Goal: Use online tool/utility: Utilize a website feature to perform a specific function

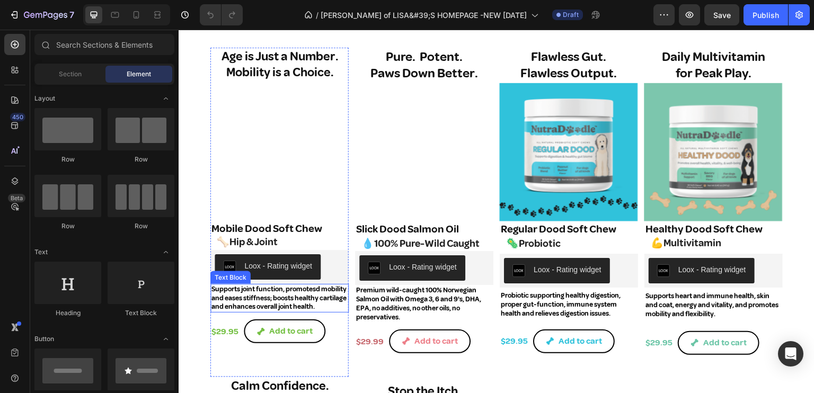
scroll to position [1377, 0]
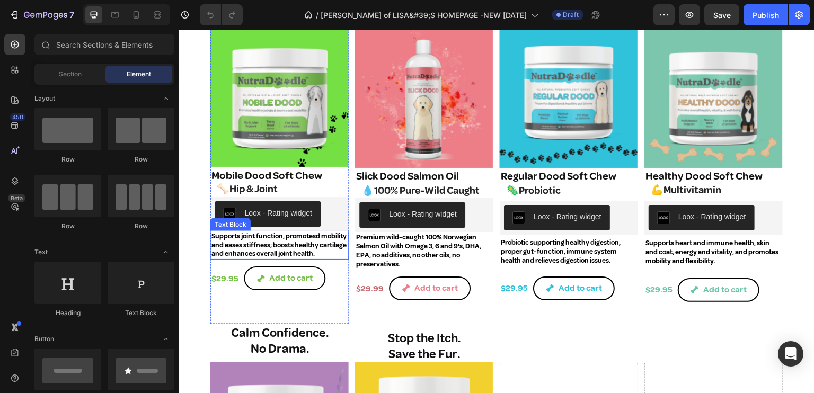
drag, startPoint x: 238, startPoint y: 243, endPoint x: 254, endPoint y: 254, distance: 19.3
click at [238, 243] on p "Supports joint function, promotesd mobility and eases stiffness; boosts healthy…" at bounding box center [279, 245] width 136 height 27
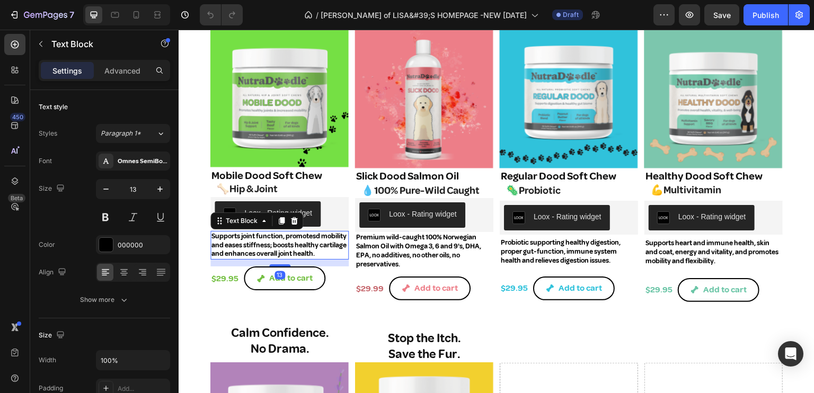
drag, startPoint x: 266, startPoint y: 236, endPoint x: 280, endPoint y: 264, distance: 31.3
click at [266, 237] on p "Supports joint function, promotesd mobility and eases stiffness; boosts healthy…" at bounding box center [279, 245] width 136 height 27
click at [273, 257] on p "Supports joint function, promotesd mobility and eases stiffness; boosts healthy…" at bounding box center [279, 245] width 136 height 27
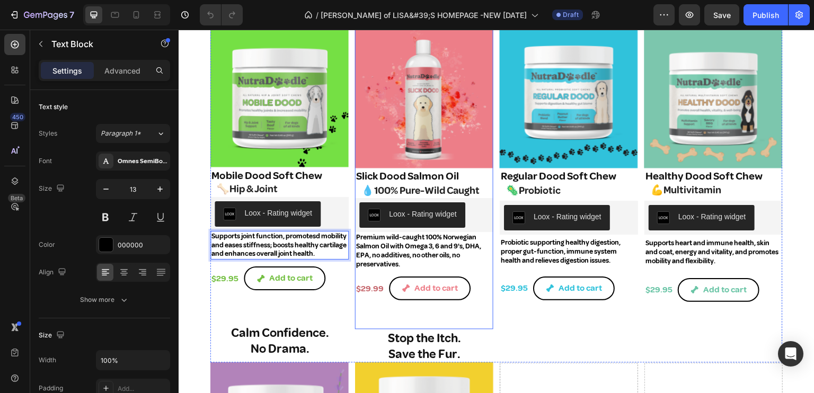
drag, startPoint x: 363, startPoint y: 311, endPoint x: 334, endPoint y: 295, distance: 33.7
click at [360, 307] on div "Premium wild-caught 100% Norwegian Salmon Oil with Omega 3, 6 and 9's, DHA, EPA…" at bounding box center [424, 280] width 138 height 97
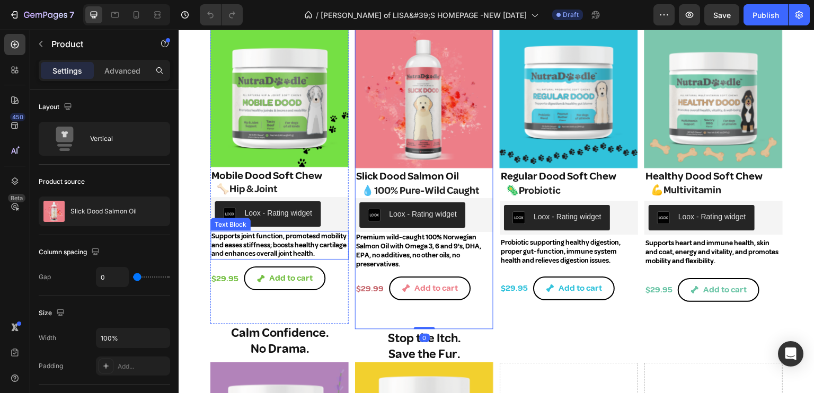
click at [266, 243] on p "Supports joint function, promotesd mobility and eases stiffness; boosts healthy…" at bounding box center [279, 245] width 136 height 27
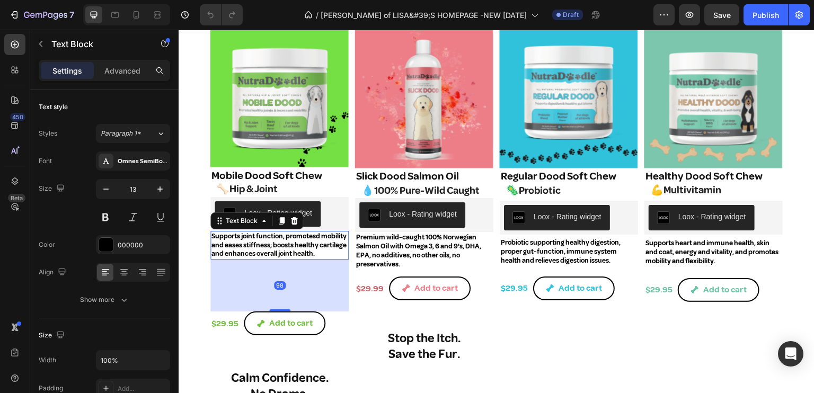
drag, startPoint x: 279, startPoint y: 272, endPoint x: 224, endPoint y: 317, distance: 70.8
click at [288, 311] on div at bounding box center [279, 310] width 21 height 2
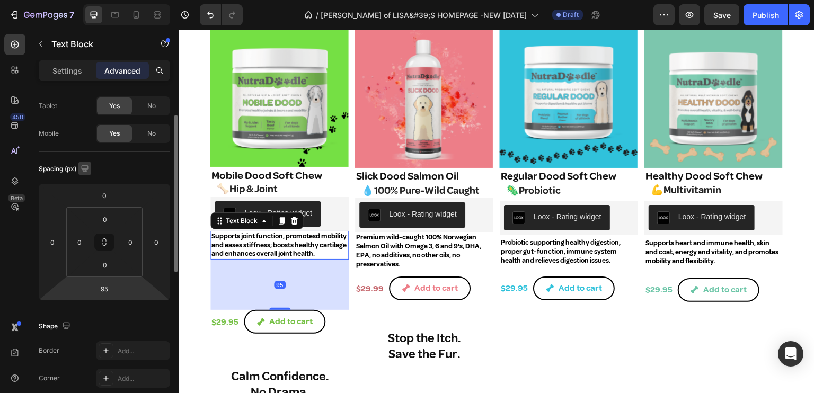
scroll to position [0, 0]
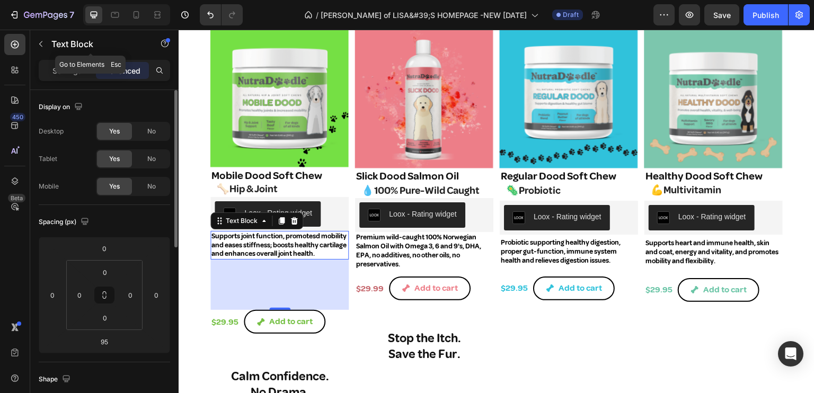
click at [40, 40] on icon "button" at bounding box center [41, 44] width 8 height 8
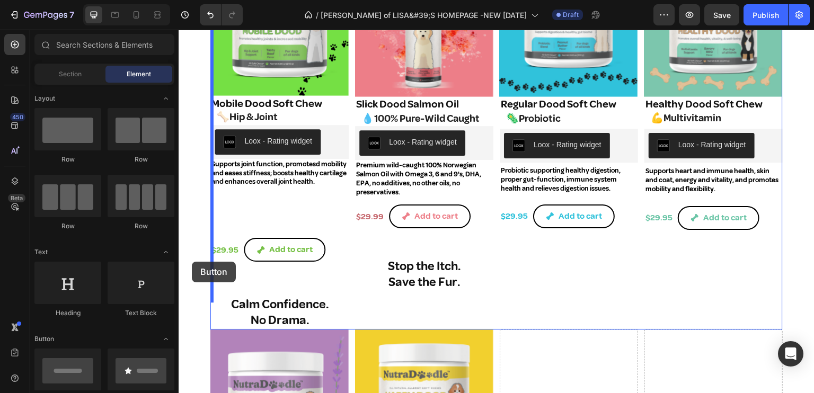
scroll to position [1458, 0]
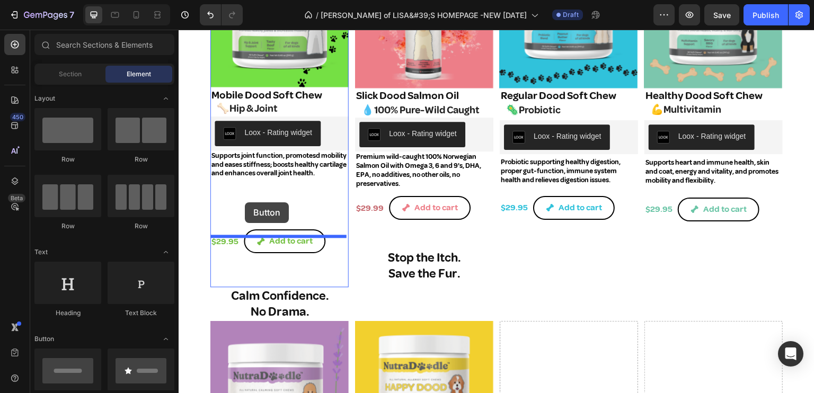
drag, startPoint x: 250, startPoint y: 406, endPoint x: 245, endPoint y: 202, distance: 204.0
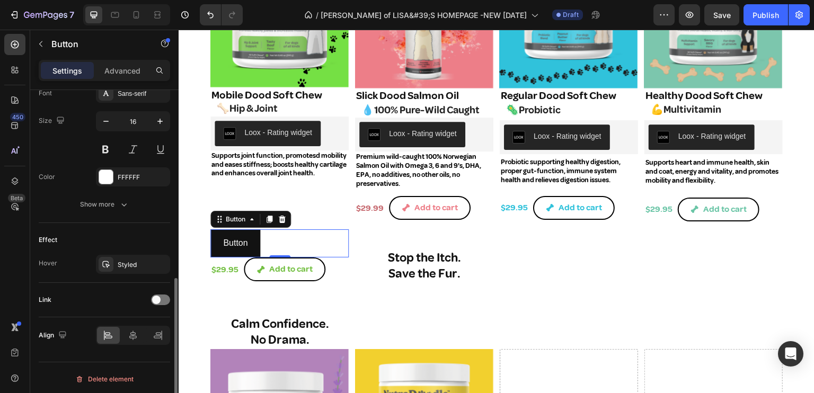
scroll to position [425, 0]
click at [166, 295] on div at bounding box center [160, 298] width 19 height 11
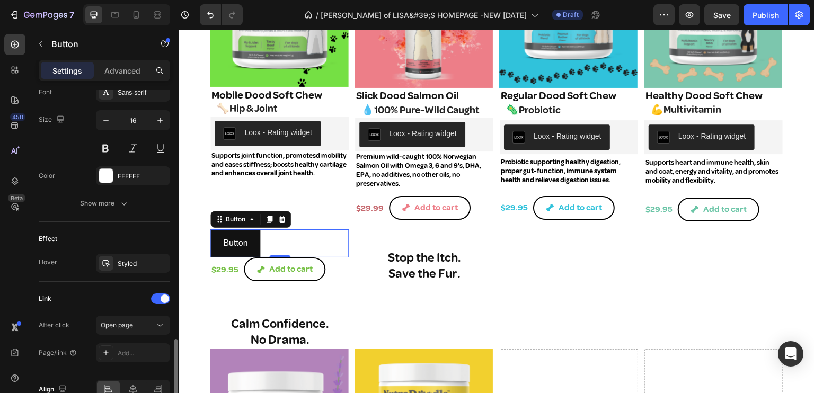
scroll to position [478, 0]
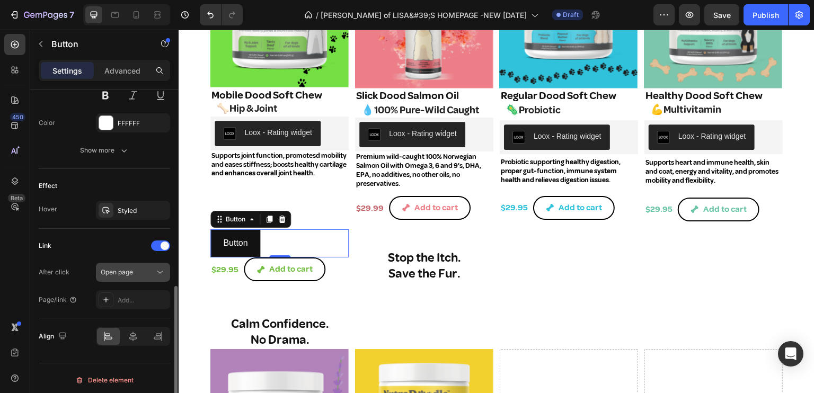
click at [120, 268] on span "Open page" at bounding box center [117, 272] width 32 height 8
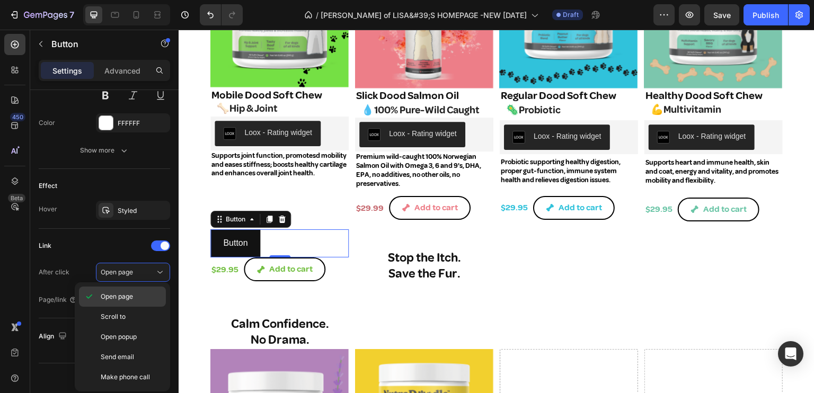
click at [110, 294] on span "Open page" at bounding box center [117, 297] width 32 height 10
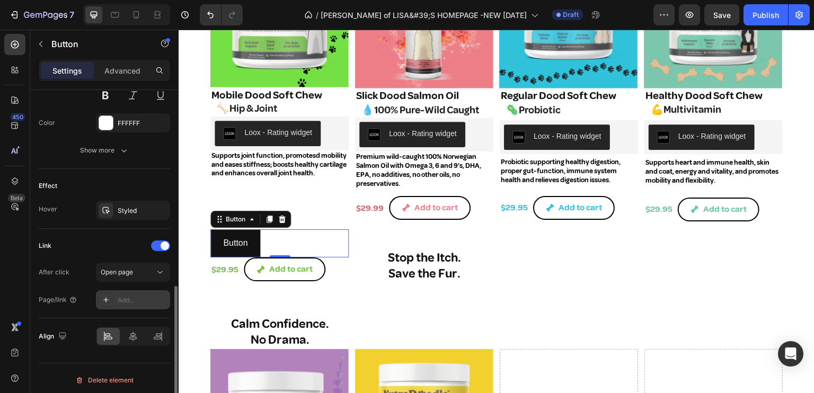
click at [114, 296] on div "Add..." at bounding box center [133, 299] width 74 height 19
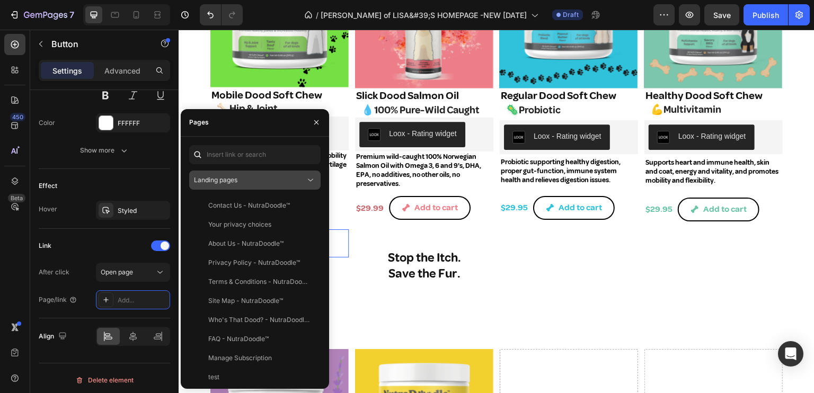
click at [307, 177] on icon at bounding box center [310, 180] width 11 height 11
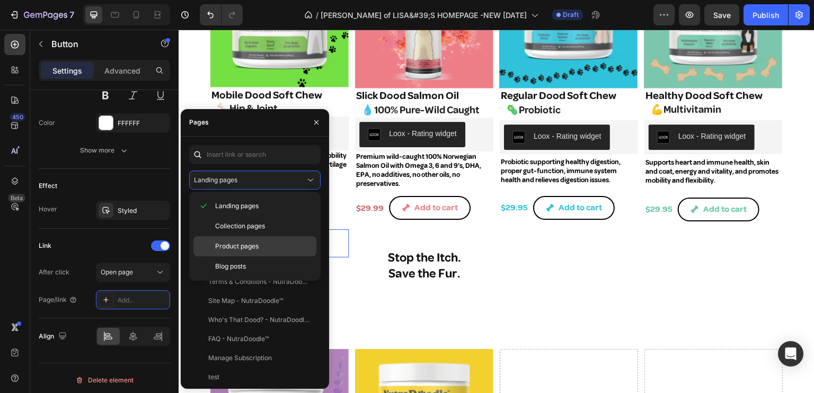
click at [248, 246] on span "Product pages" at bounding box center [236, 247] width 43 height 10
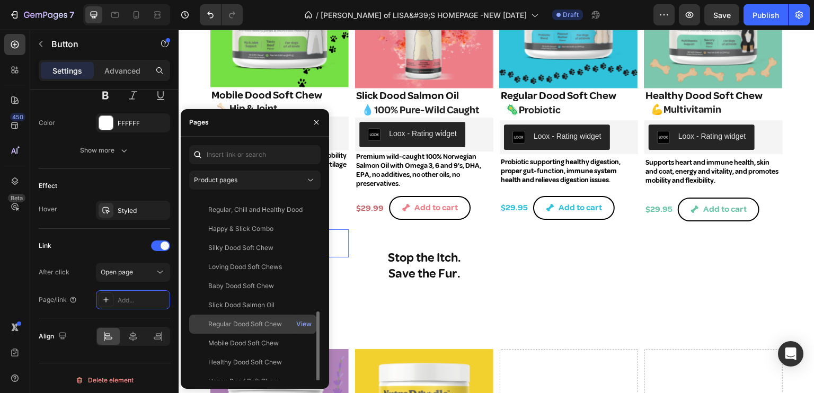
scroll to position [159, 0]
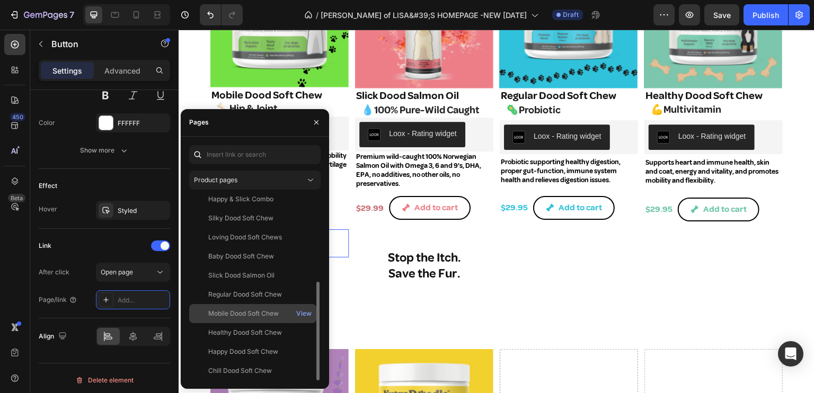
click at [240, 309] on div "Mobile Dood Soft Chew" at bounding box center [243, 314] width 70 height 10
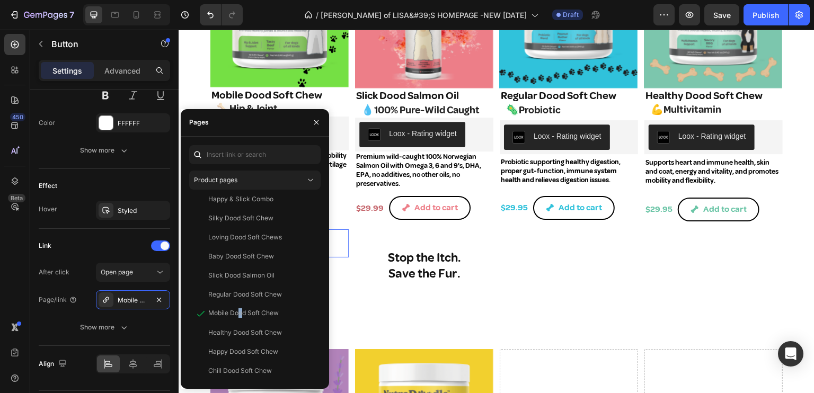
drag, startPoint x: 317, startPoint y: 123, endPoint x: 324, endPoint y: 129, distance: 9.4
click at [318, 123] on icon "button" at bounding box center [316, 122] width 8 height 8
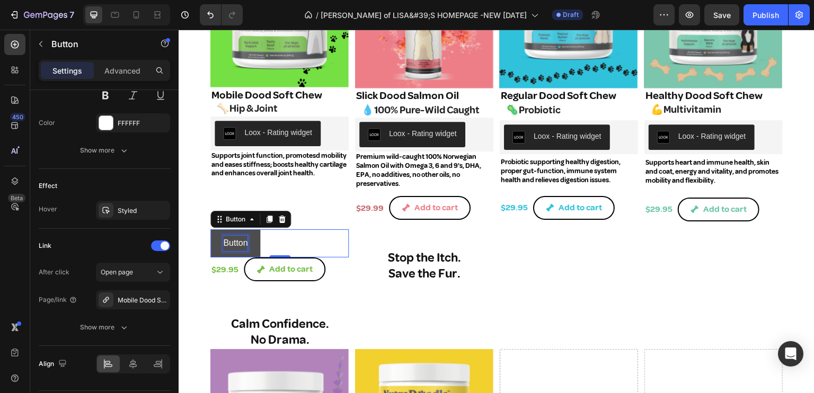
click at [235, 248] on p "Button" at bounding box center [235, 243] width 24 height 15
click at [228, 249] on p "Button" at bounding box center [235, 243] width 24 height 15
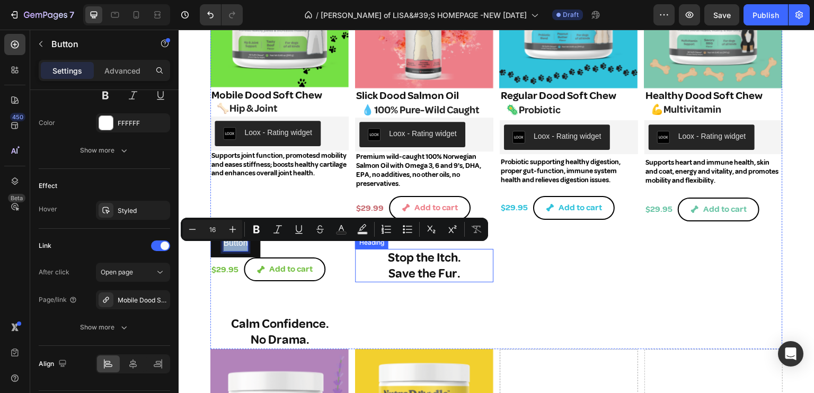
click at [540, 282] on div "Flawless Gut. Flawless Output. Heading Product Images Regular Dood Soft Chew Pr…" at bounding box center [569, 131] width 138 height 435
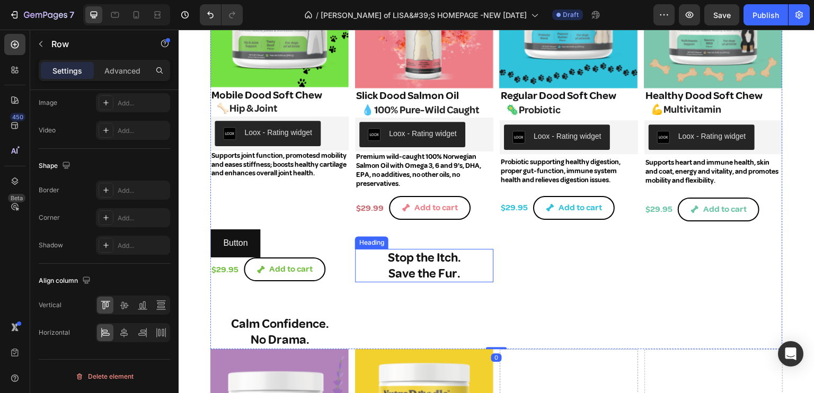
scroll to position [0, 0]
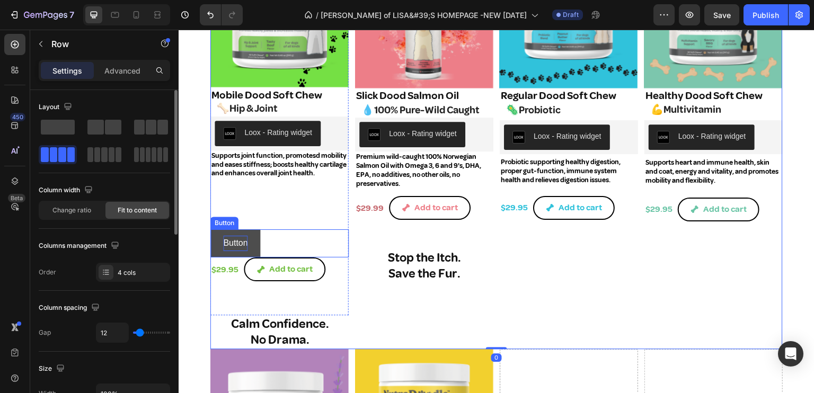
click at [228, 247] on p "Button" at bounding box center [235, 243] width 24 height 15
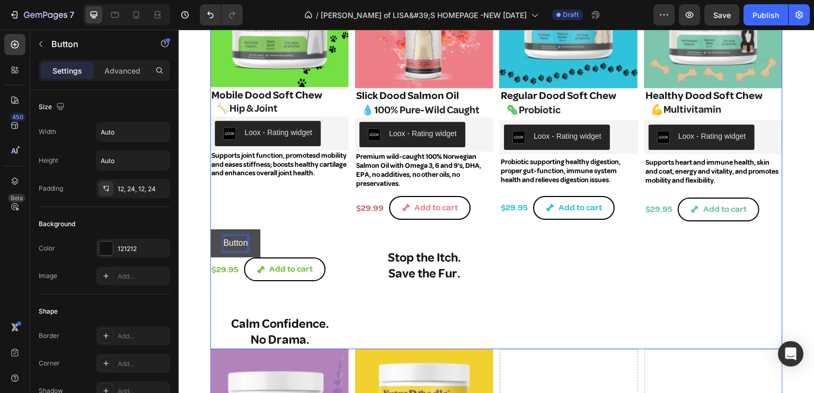
click at [531, 284] on div "Flawless Gut. Flawless Output. Heading Product Images Regular Dood Soft Chew Pr…" at bounding box center [569, 131] width 138 height 435
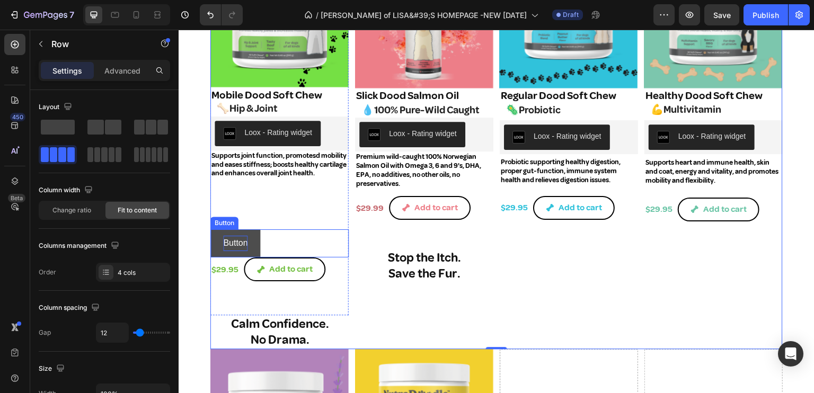
click at [231, 244] on p "Button" at bounding box center [235, 243] width 24 height 15
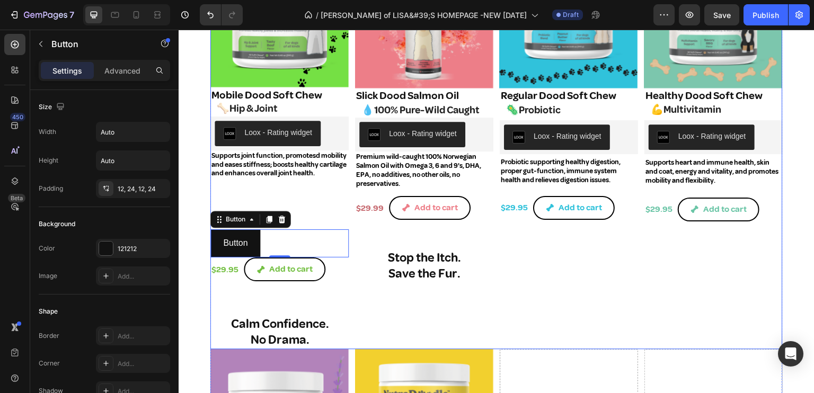
click at [539, 302] on div "Flawless Gut. Flawless Output. Heading Product Images Regular Dood Soft Chew Pr…" at bounding box center [569, 131] width 138 height 435
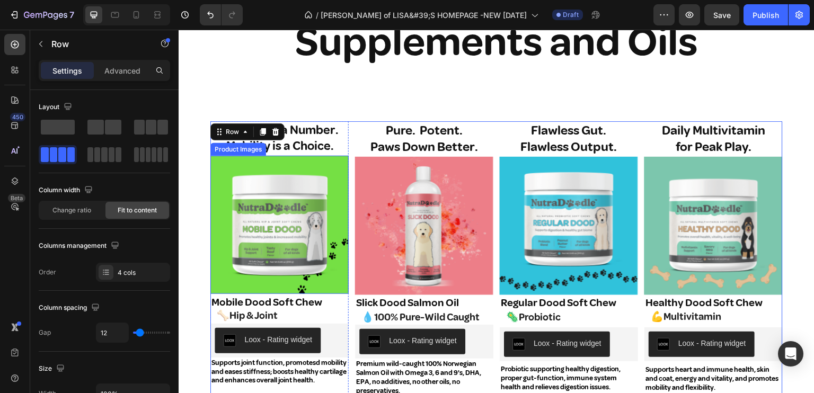
scroll to position [1246, 0]
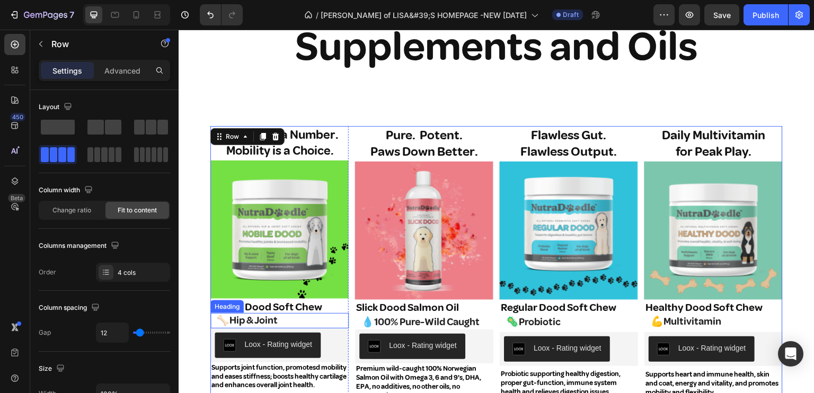
click at [298, 316] on h2 "🦴Hip & Joint" at bounding box center [282, 320] width 133 height 15
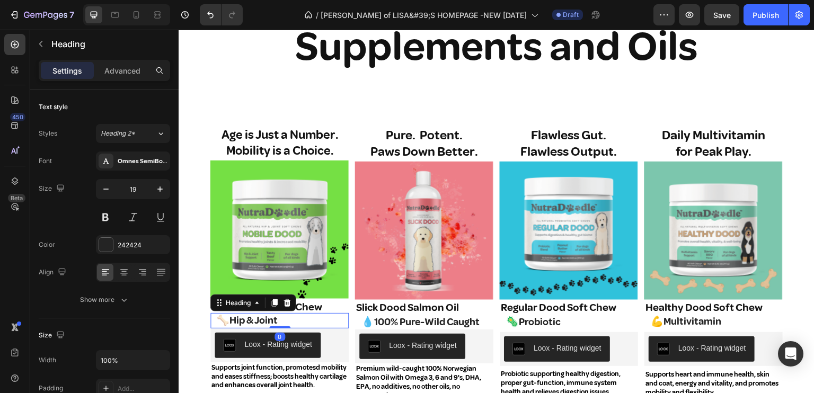
click at [295, 316] on p "🦴Hip & Joint" at bounding box center [282, 320] width 131 height 13
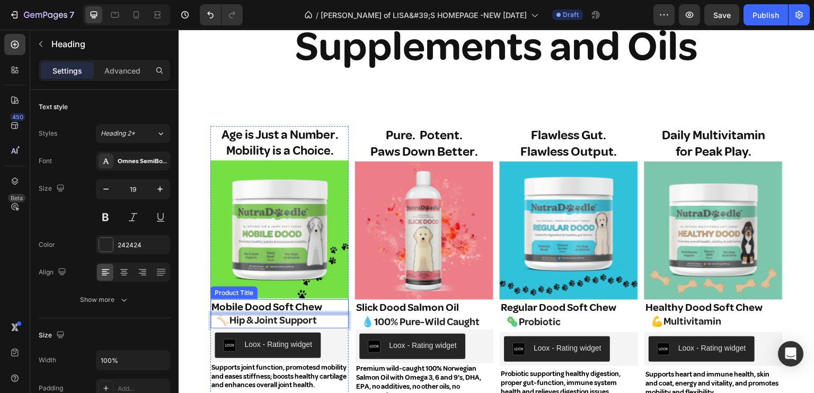
click at [230, 305] on h1 "Mobile Dood Soft Chew" at bounding box center [279, 307] width 138 height 16
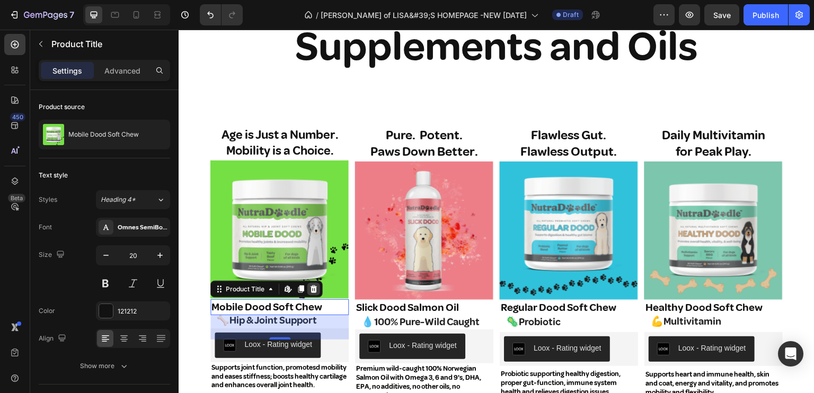
click at [312, 285] on icon at bounding box center [313, 289] width 8 height 8
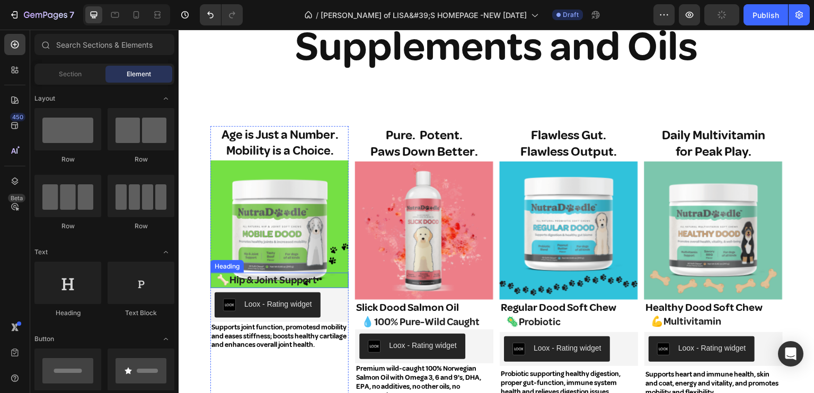
click at [262, 274] on p "🦴Hip & Joint Support" at bounding box center [282, 280] width 131 height 13
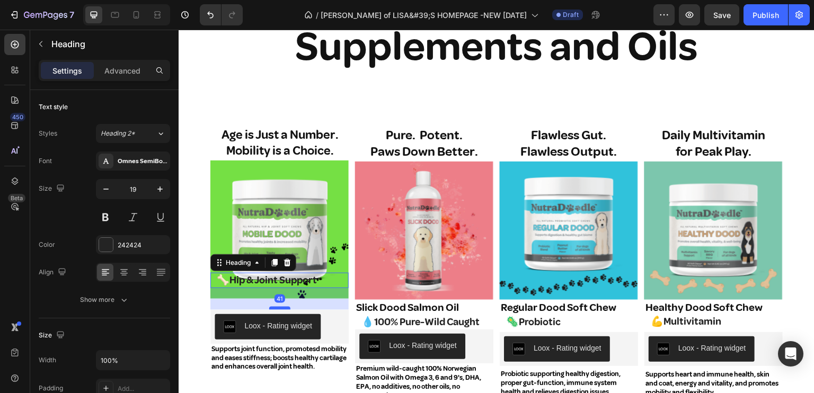
drag, startPoint x: 279, startPoint y: 283, endPoint x: 282, endPoint y: 305, distance: 21.9
click at [282, 307] on div at bounding box center [279, 308] width 21 height 3
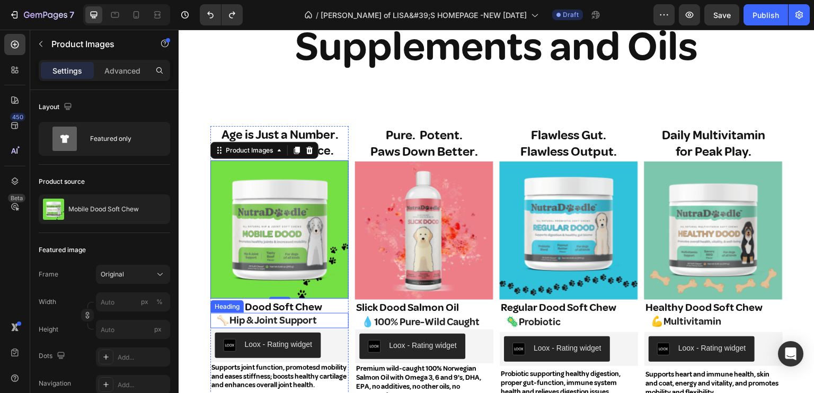
click at [259, 316] on p "🦴Hip & Joint Support" at bounding box center [282, 320] width 131 height 13
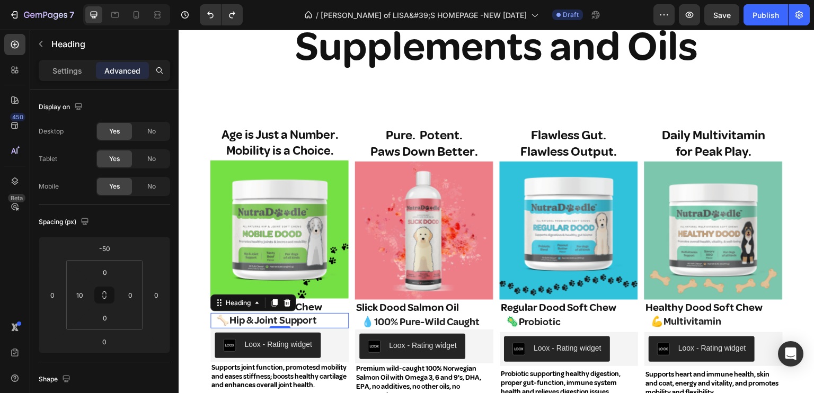
click at [117, 70] on p "Advanced" at bounding box center [122, 70] width 36 height 11
click at [110, 243] on input "-50" at bounding box center [104, 248] width 21 height 16
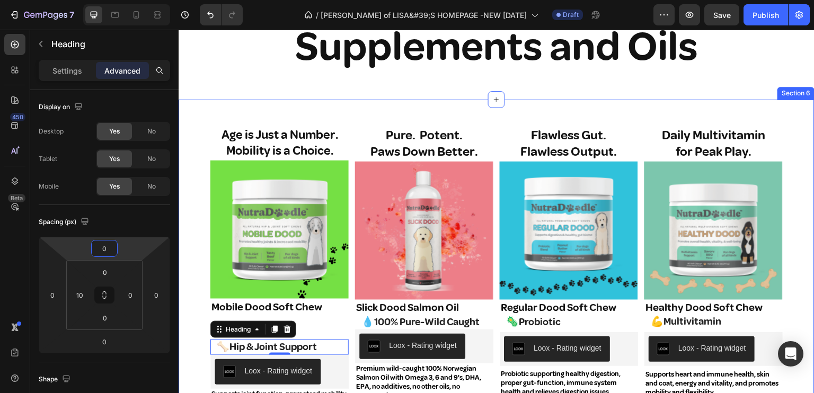
type input "0"
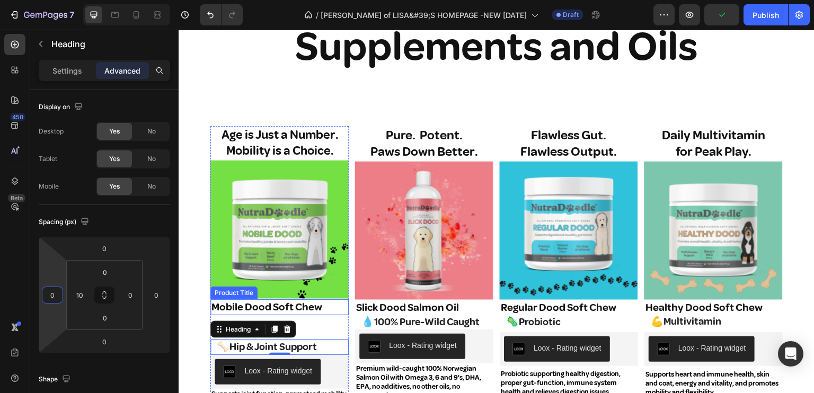
drag, startPoint x: 220, startPoint y: 299, endPoint x: 231, endPoint y: 294, distance: 12.1
click at [220, 299] on h1 "Mobile Dood Soft Chew" at bounding box center [279, 307] width 138 height 16
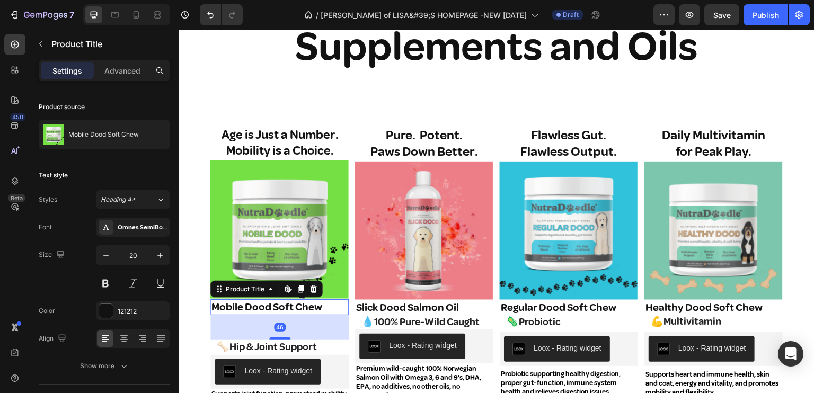
click at [314, 285] on icon at bounding box center [313, 289] width 8 height 8
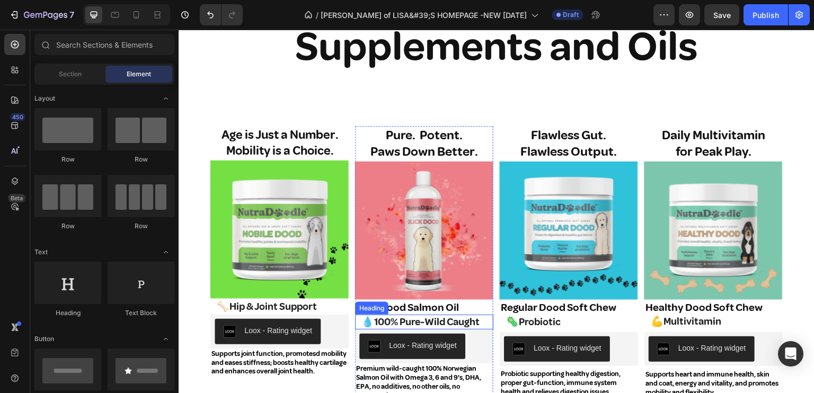
click at [406, 316] on h2 "💧100% Pure-Wild Caught" at bounding box center [426, 322] width 133 height 15
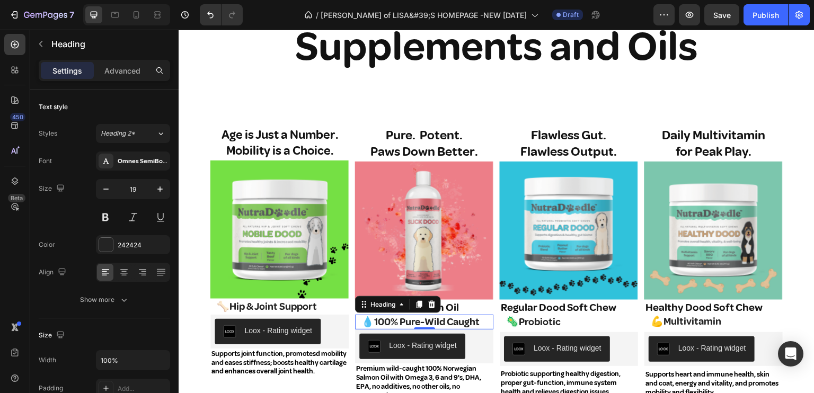
click at [406, 316] on h2 "💧100% Pure-Wild Caught" at bounding box center [426, 322] width 133 height 15
click at [135, 67] on p "Advanced" at bounding box center [122, 70] width 36 height 11
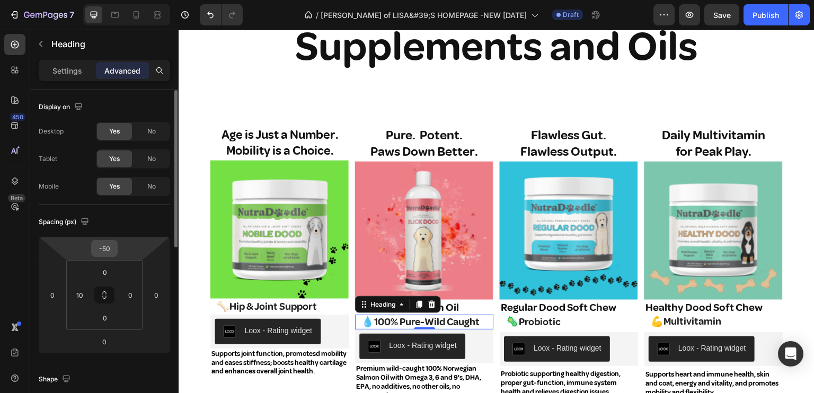
click at [100, 251] on input "-50" at bounding box center [104, 248] width 21 height 16
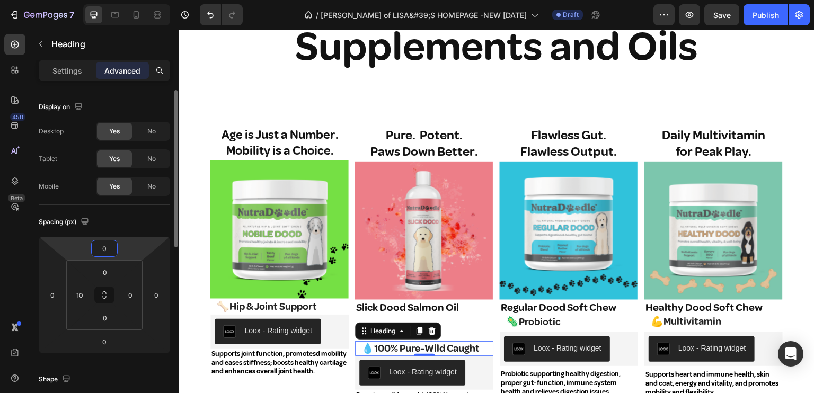
type input "0"
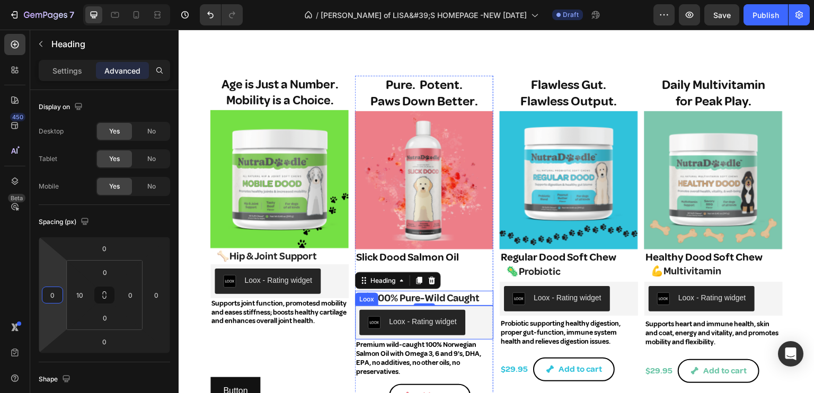
scroll to position [1299, 0]
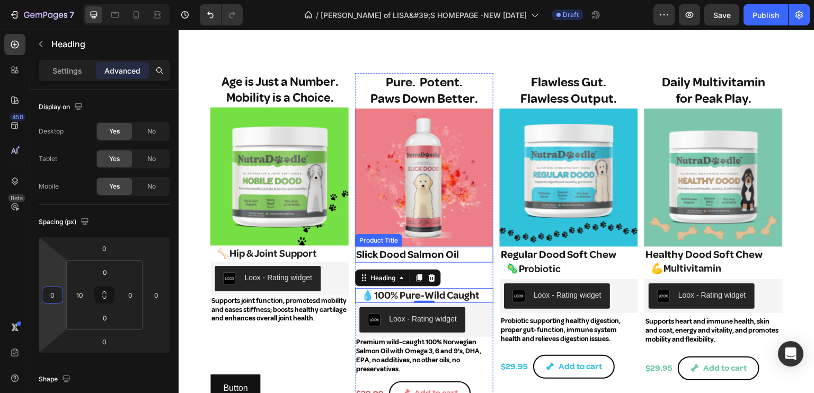
click at [384, 253] on h1 "Slick Dood Salmon Oil" at bounding box center [424, 255] width 138 height 16
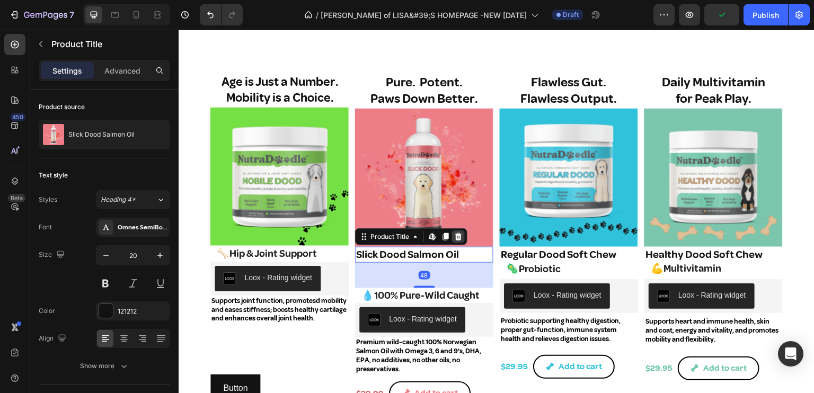
click at [458, 233] on icon at bounding box center [458, 237] width 8 height 8
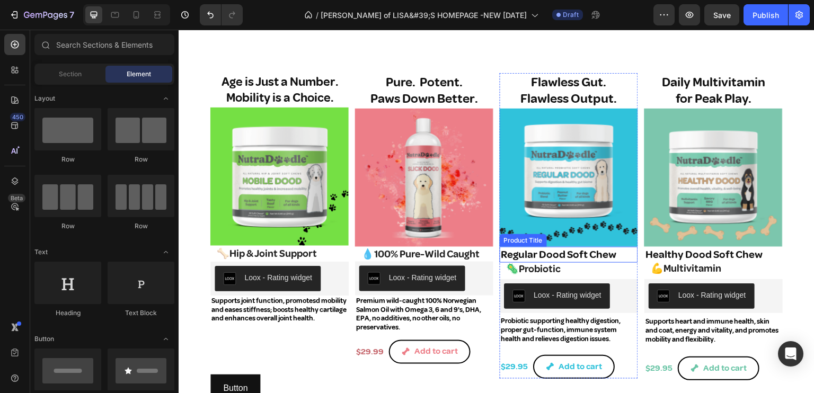
click at [555, 252] on h1 "Regular Dood Soft Chew" at bounding box center [569, 255] width 138 height 16
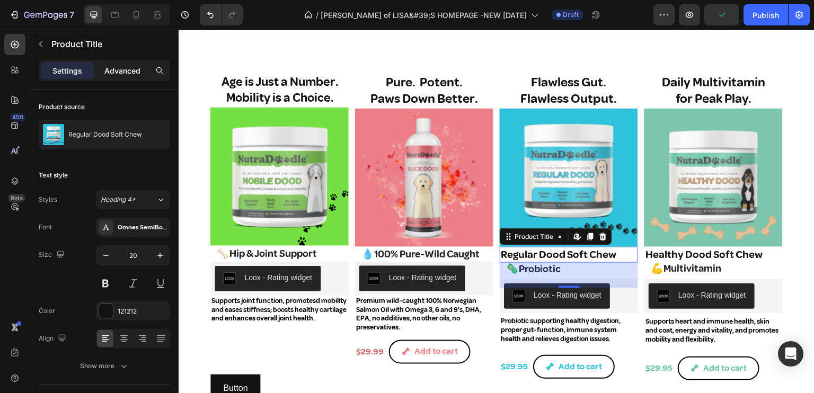
click at [125, 73] on p "Advanced" at bounding box center [122, 70] width 36 height 11
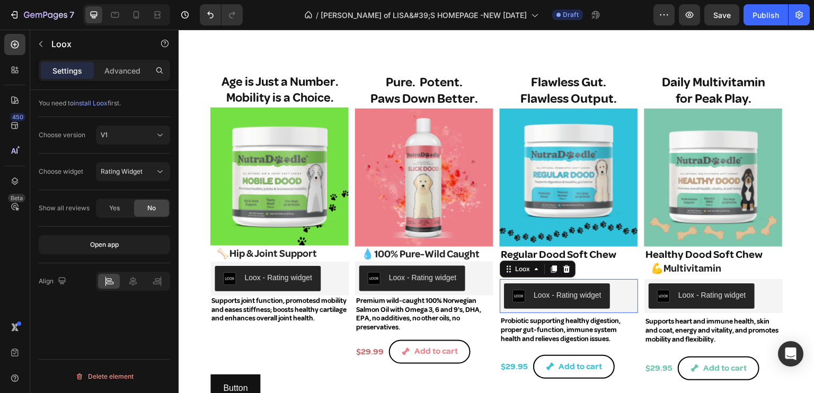
click at [602, 296] on button "Loox - Rating widget" at bounding box center [557, 295] width 106 height 25
click at [584, 270] on h2 "🦠Probiotic" at bounding box center [571, 269] width 133 height 15
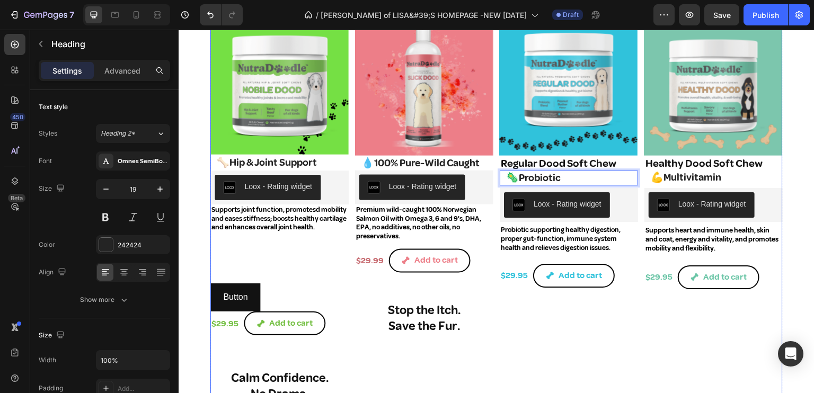
scroll to position [1352, 0]
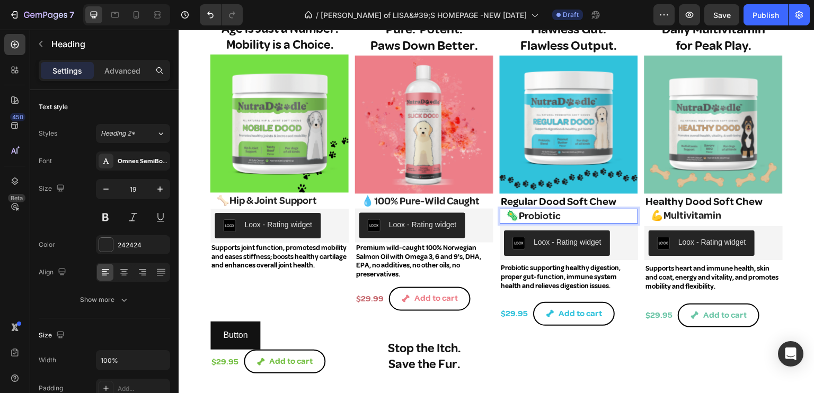
click at [577, 212] on p "🦠Probiotic" at bounding box center [571, 216] width 131 height 13
drag, startPoint x: 575, startPoint y: 213, endPoint x: 586, endPoint y: 221, distance: 14.4
click at [574, 213] on p "🦠Probiotic" at bounding box center [571, 216] width 131 height 13
click at [549, 211] on p "🦠Probiotic Support" at bounding box center [571, 216] width 131 height 13
click at [109, 65] on p "Advanced" at bounding box center [122, 70] width 36 height 11
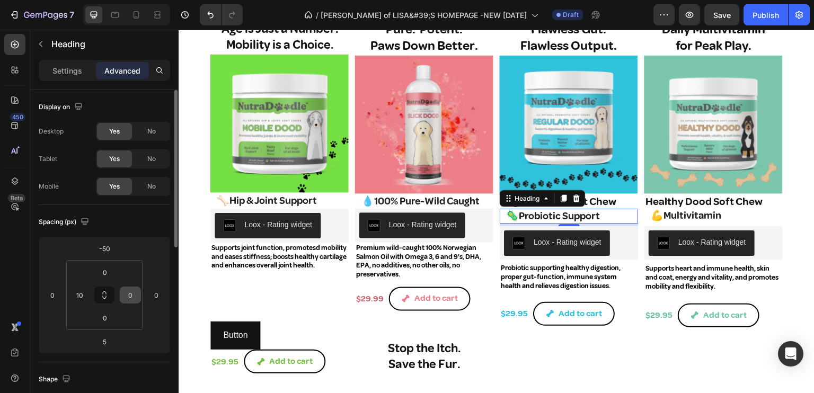
scroll to position [53, 0]
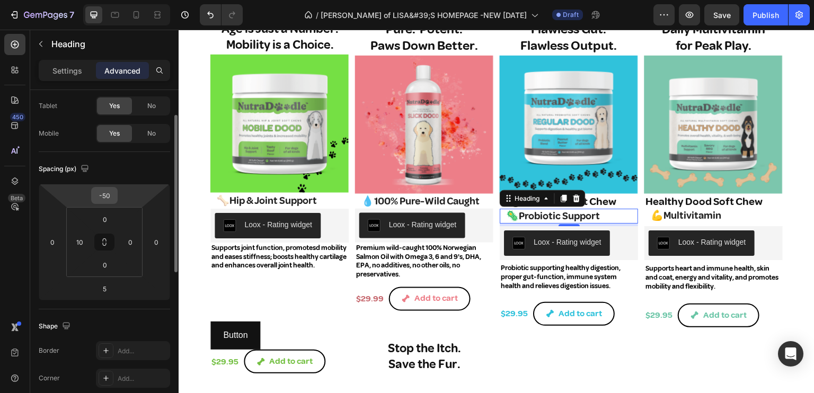
click at [105, 199] on input "-50" at bounding box center [104, 196] width 21 height 16
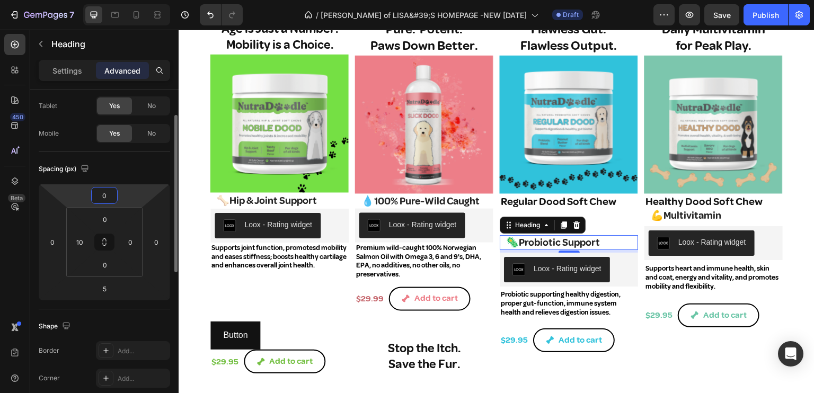
type input "0"
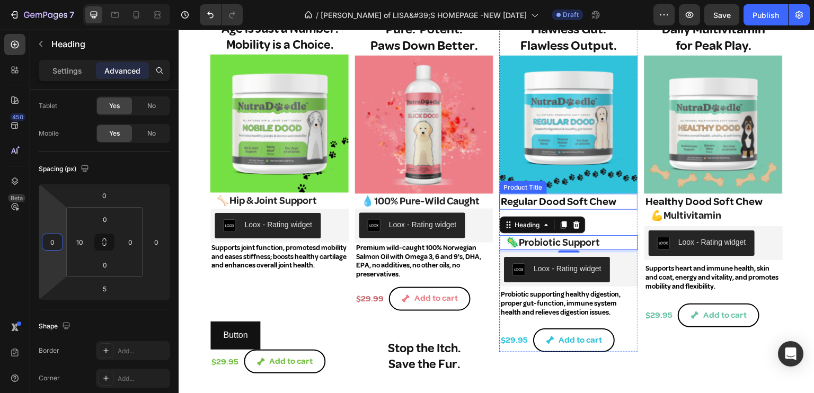
click at [535, 197] on h1 "Regular Dood Soft Chew" at bounding box center [569, 202] width 138 height 16
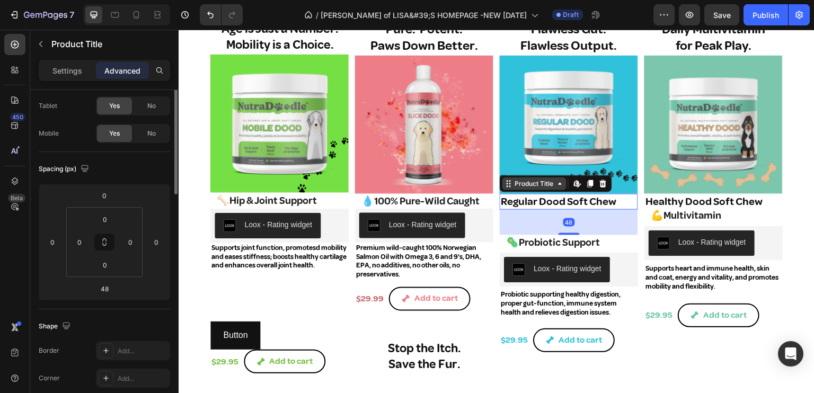
scroll to position [0, 0]
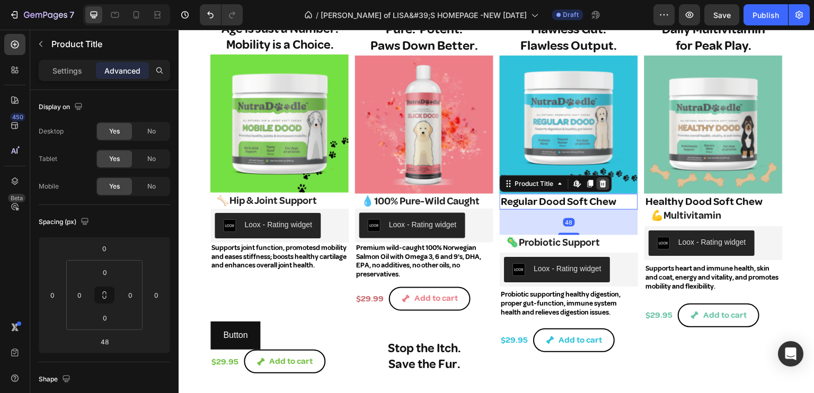
click at [601, 181] on icon at bounding box center [603, 183] width 7 height 7
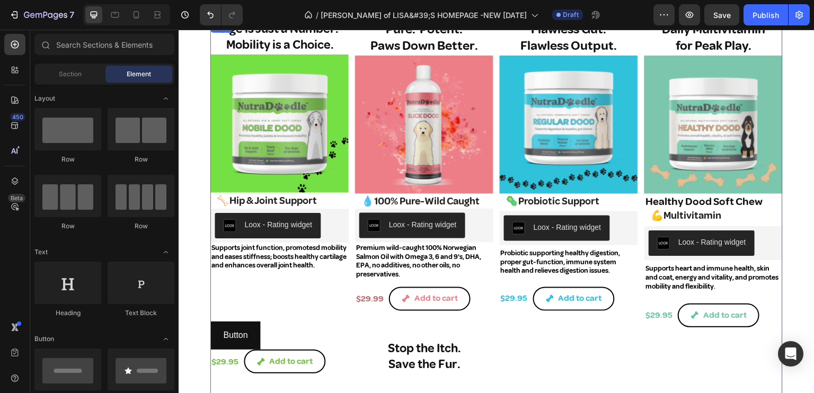
click at [522, 316] on div "Flawless Gut. Flawless Output. Heading Product Images 🦠Probiotic Support Headin…" at bounding box center [569, 230] width 138 height 421
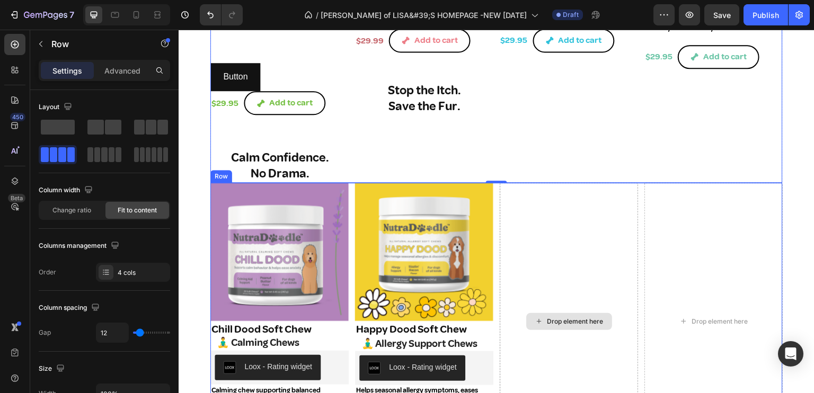
scroll to position [1617, 0]
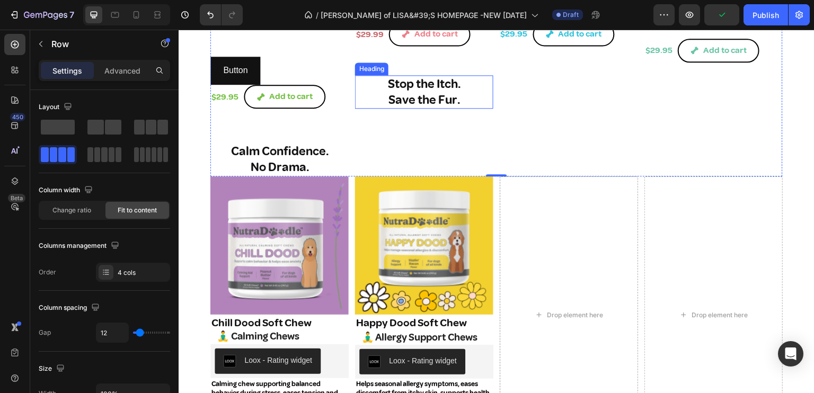
click at [405, 87] on h2 "Stop the Itch. Save the Fur." at bounding box center [424, 92] width 138 height 34
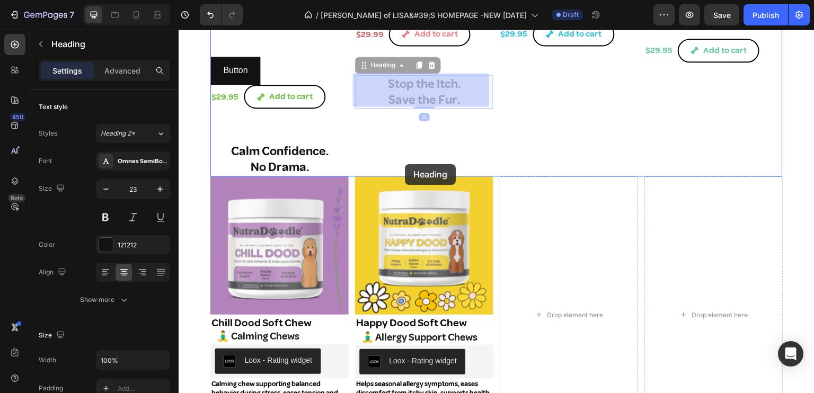
drag, startPoint x: 376, startPoint y: 63, endPoint x: 404, endPoint y: 164, distance: 105.5
click at [405, 165] on div "Header Age is Just a Number. Mobility is a Choice. Heading Product Images 🦴Hip …" at bounding box center [497, 149] width 636 height 3473
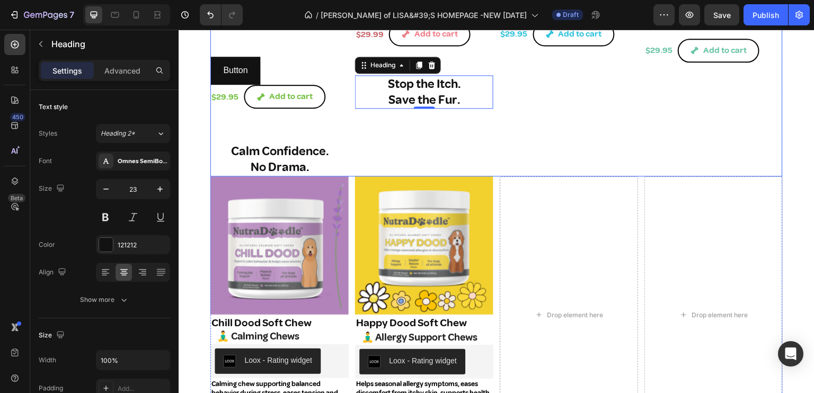
drag, startPoint x: 414, startPoint y: 149, endPoint x: 407, endPoint y: 138, distance: 12.8
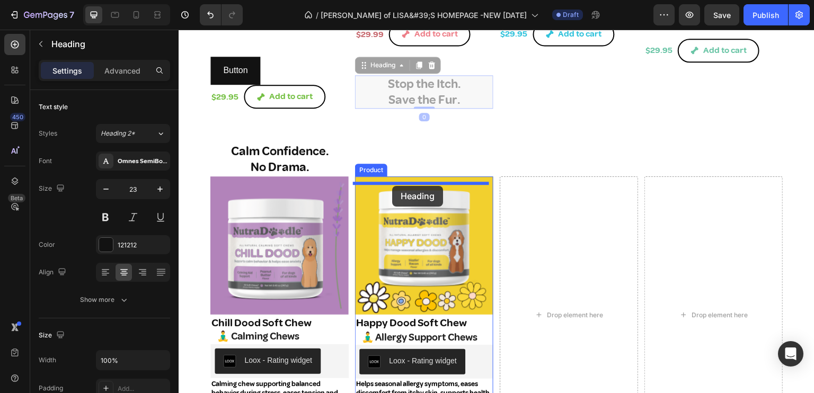
drag, startPoint x: 363, startPoint y: 66, endPoint x: 392, endPoint y: 186, distance: 123.6
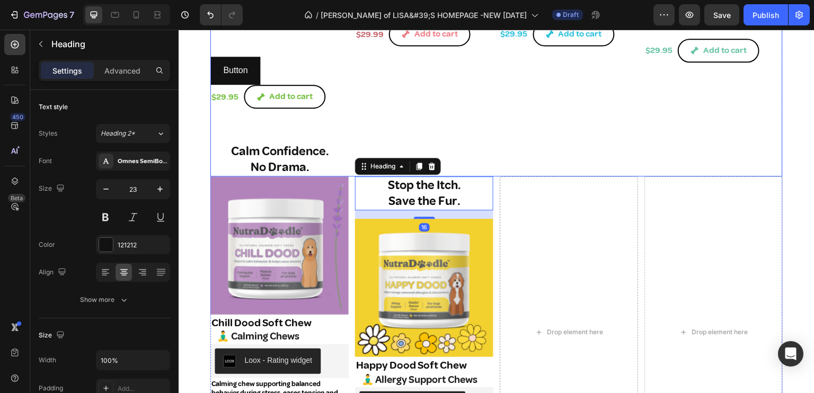
scroll to position [1511, 0]
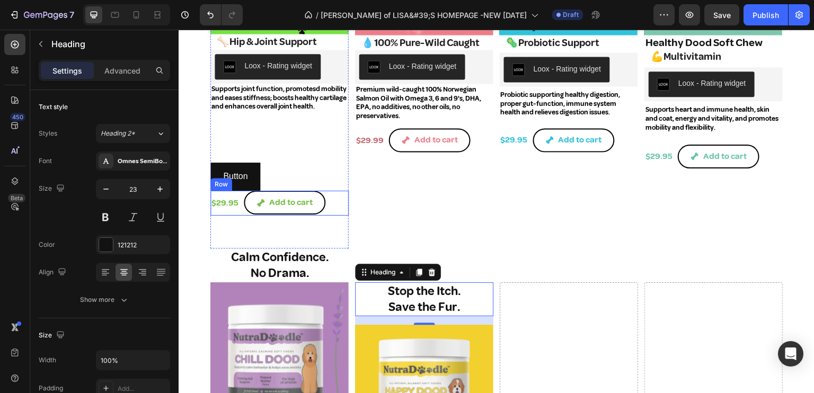
click at [345, 206] on div "$29.95 Product Price Product Price Add to cart Add to Cart Row" at bounding box center [279, 203] width 138 height 25
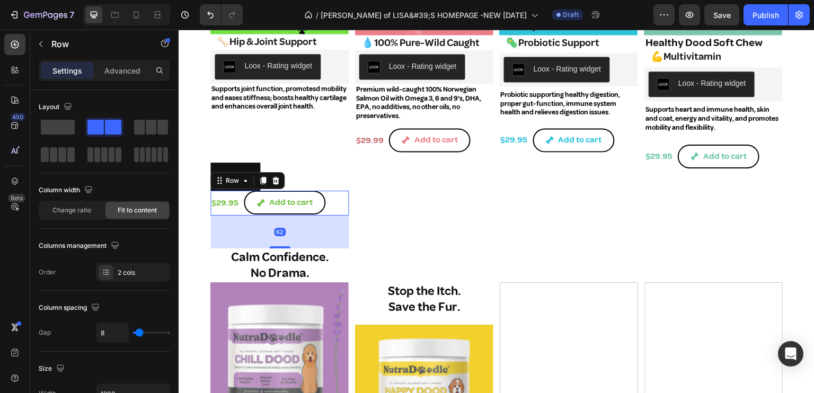
click at [273, 184] on icon at bounding box center [275, 180] width 7 height 7
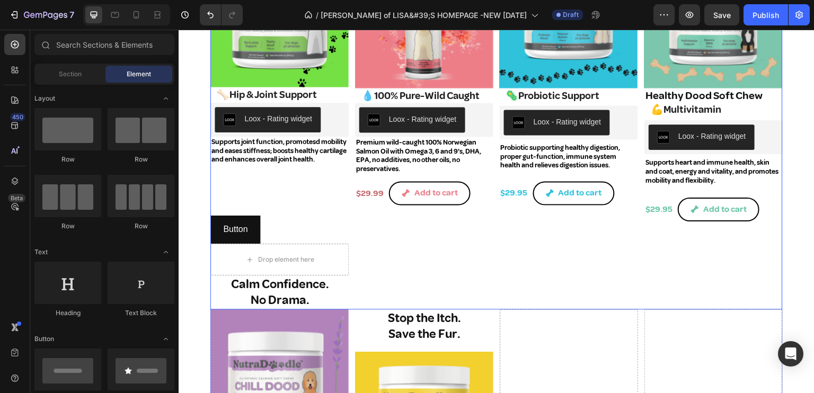
scroll to position [1405, 0]
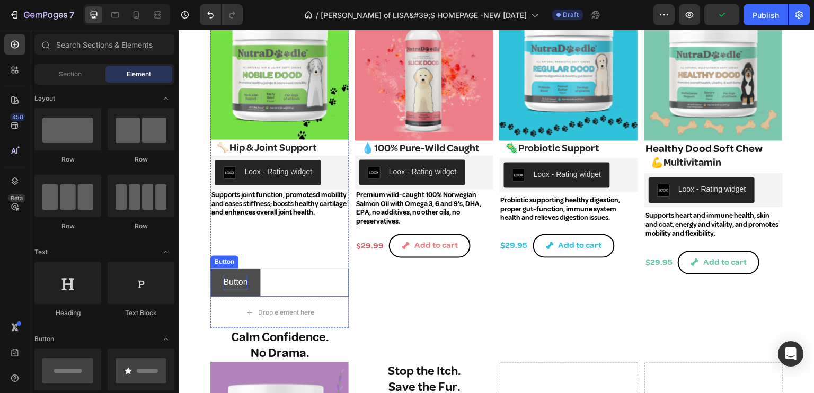
click at [237, 287] on p "Button" at bounding box center [235, 282] width 24 height 15
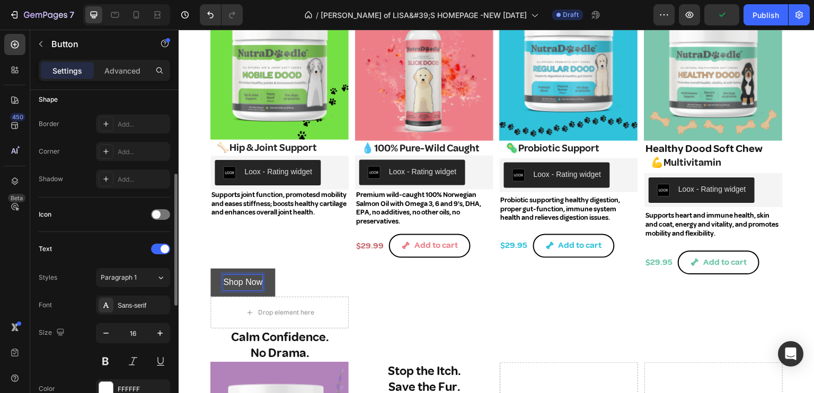
scroll to position [265, 0]
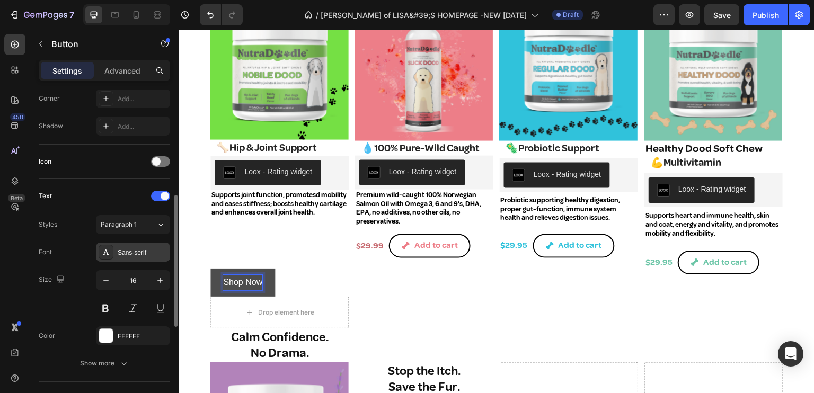
click at [138, 248] on div "Sans-serif" at bounding box center [143, 253] width 50 height 10
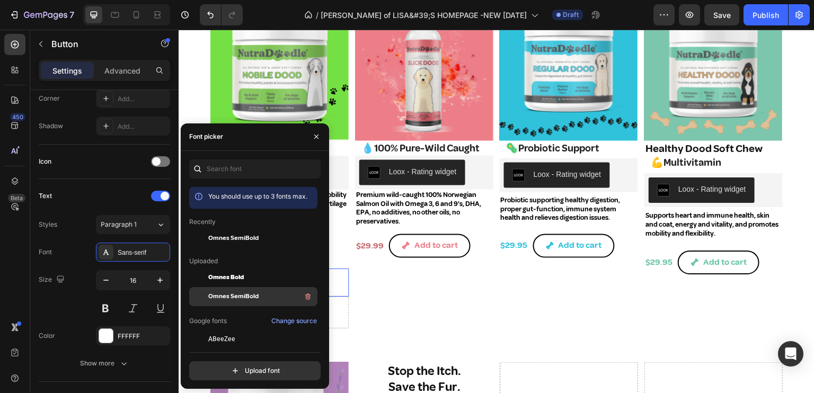
drag, startPoint x: 242, startPoint y: 294, endPoint x: 248, endPoint y: 296, distance: 6.7
click at [242, 294] on span "Omnes SemiBold" at bounding box center [233, 297] width 50 height 10
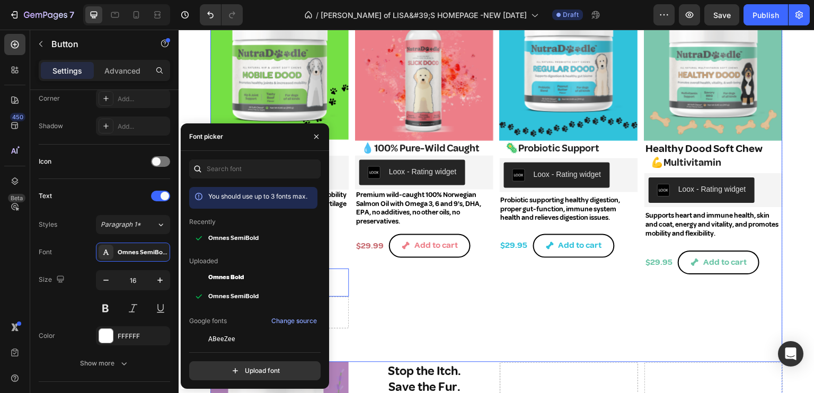
click at [401, 292] on div "Pure. Potent. Paws Down Better. Heading Product Images 💧100% Pure-Wild Caught H…" at bounding box center [424, 164] width 138 height 395
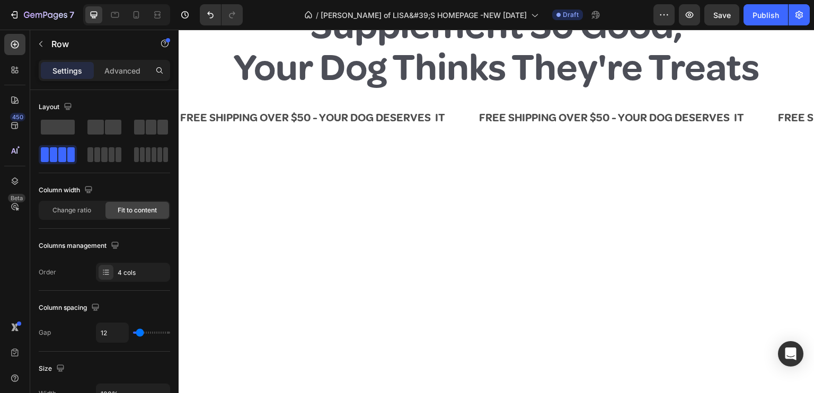
scroll to position [0, 0]
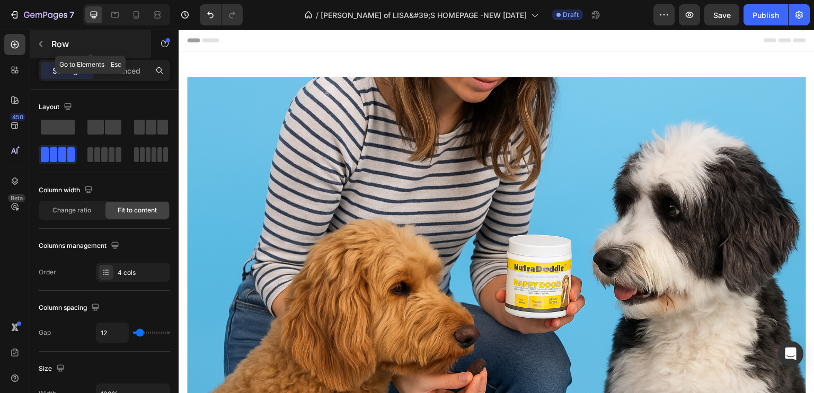
click at [37, 41] on icon "button" at bounding box center [41, 44] width 8 height 8
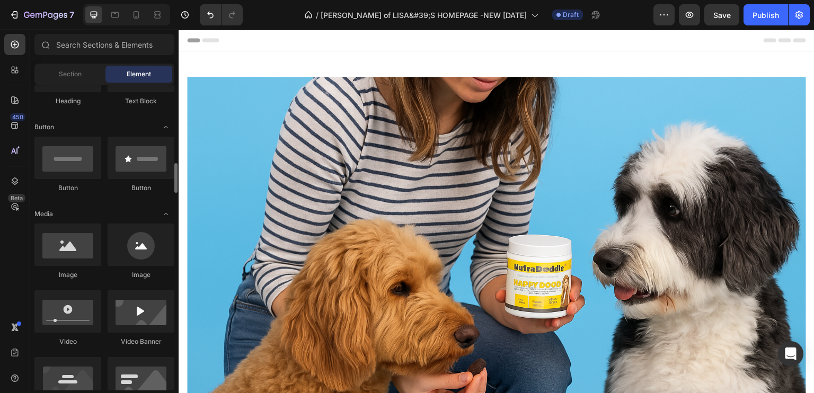
scroll to position [265, 0]
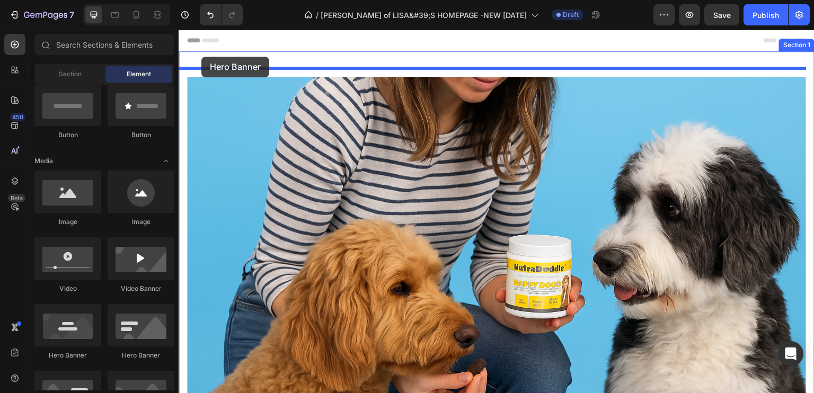
drag, startPoint x: 230, startPoint y: 355, endPoint x: 202, endPoint y: 57, distance: 299.6
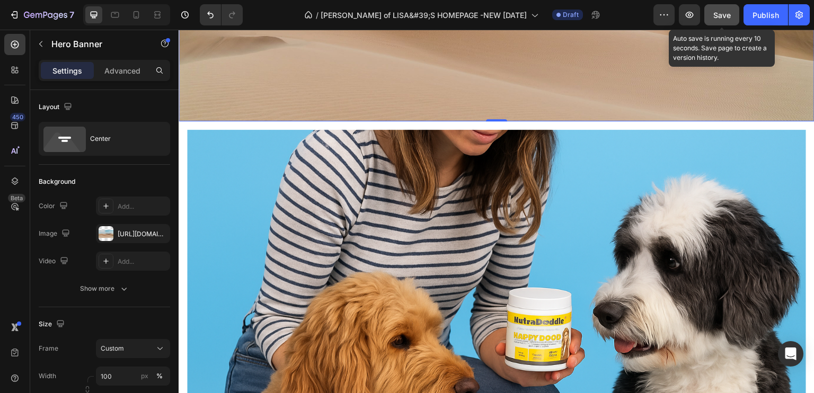
click at [678, 11] on span "Save" at bounding box center [721, 15] width 17 height 9
click at [678, 8] on button "Save" at bounding box center [721, 14] width 35 height 21
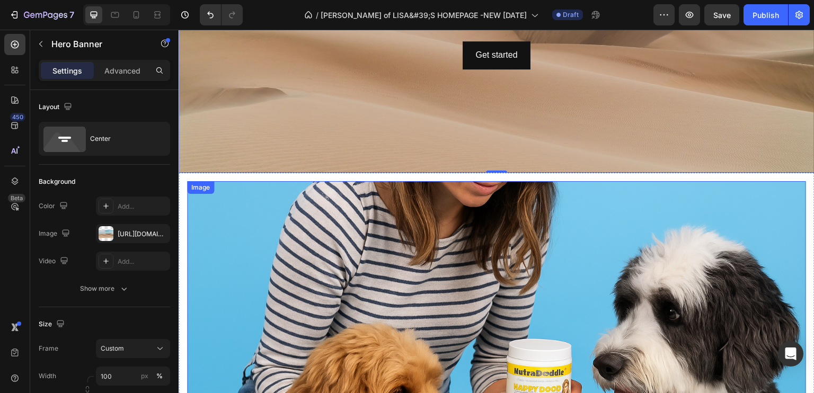
scroll to position [212, 0]
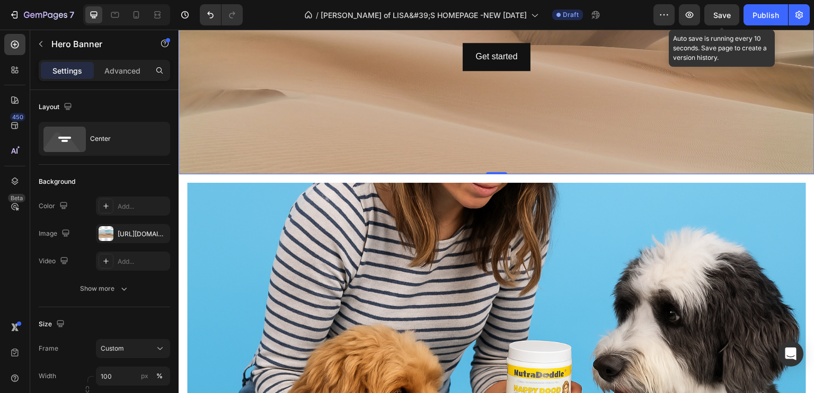
click at [678, 14] on span "Save" at bounding box center [721, 15] width 17 height 9
